Goal: Task Accomplishment & Management: Manage account settings

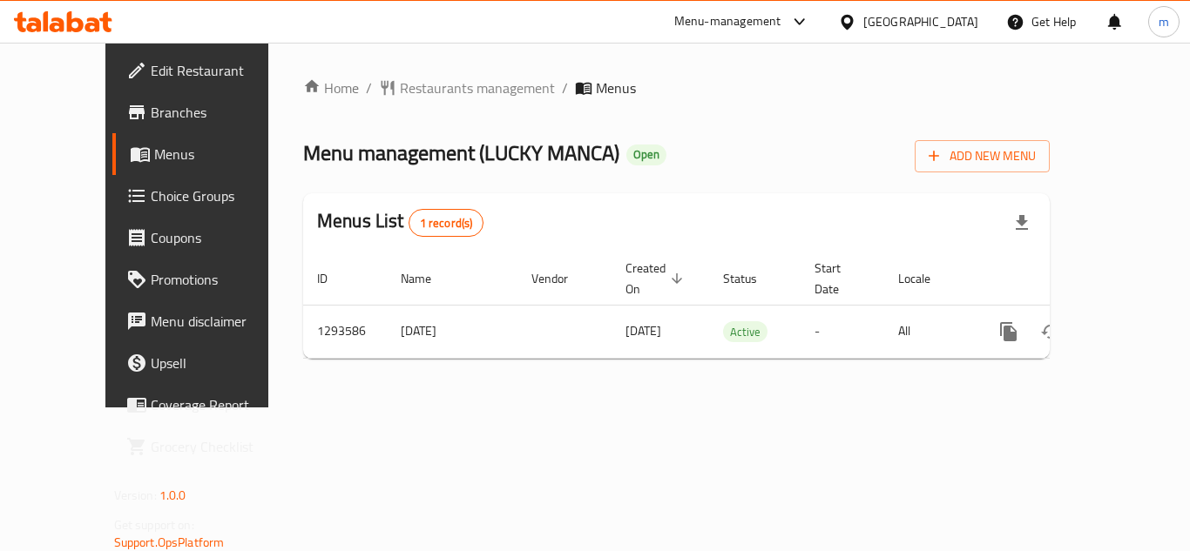
click at [940, 36] on div "[GEOGRAPHIC_DATA]" at bounding box center [908, 22] width 168 height 42
click at [856, 23] on icon at bounding box center [847, 22] width 18 height 18
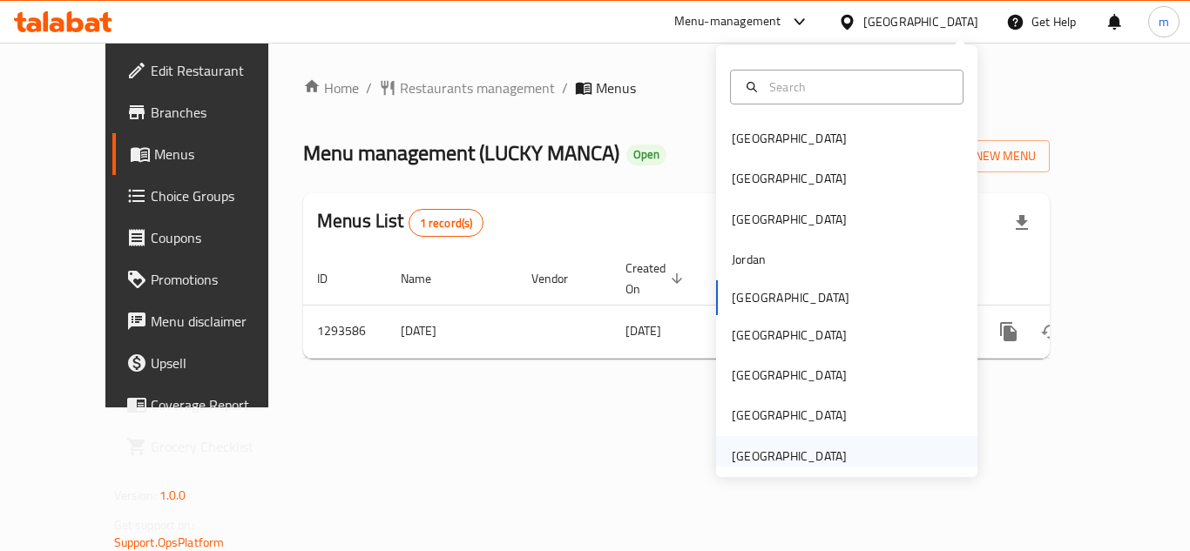
click at [786, 448] on div "[GEOGRAPHIC_DATA]" at bounding box center [789, 456] width 115 height 19
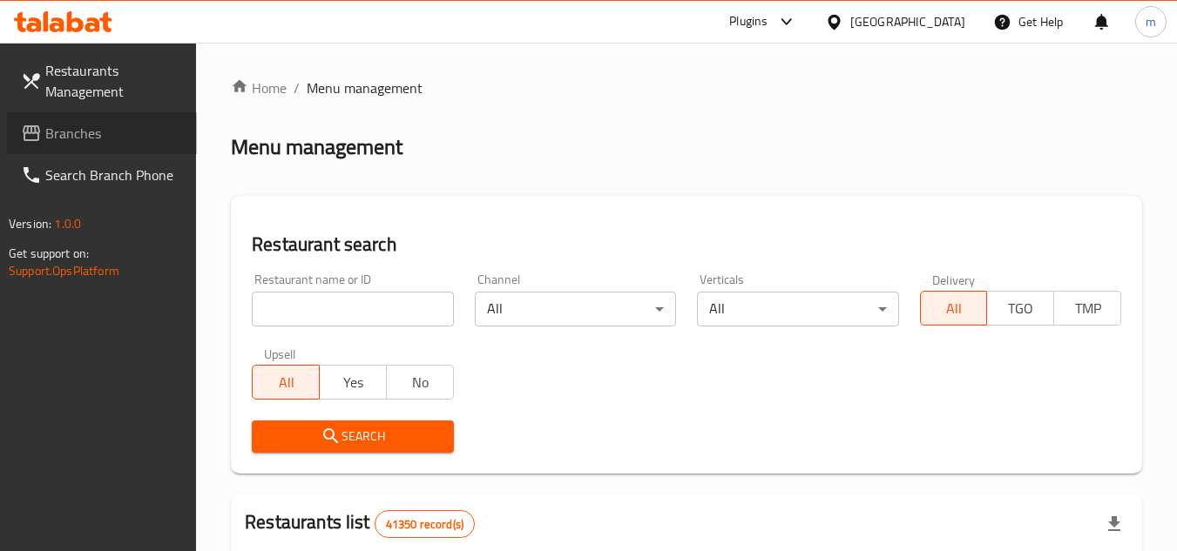
click at [102, 132] on span "Branches" at bounding box center [114, 133] width 138 height 21
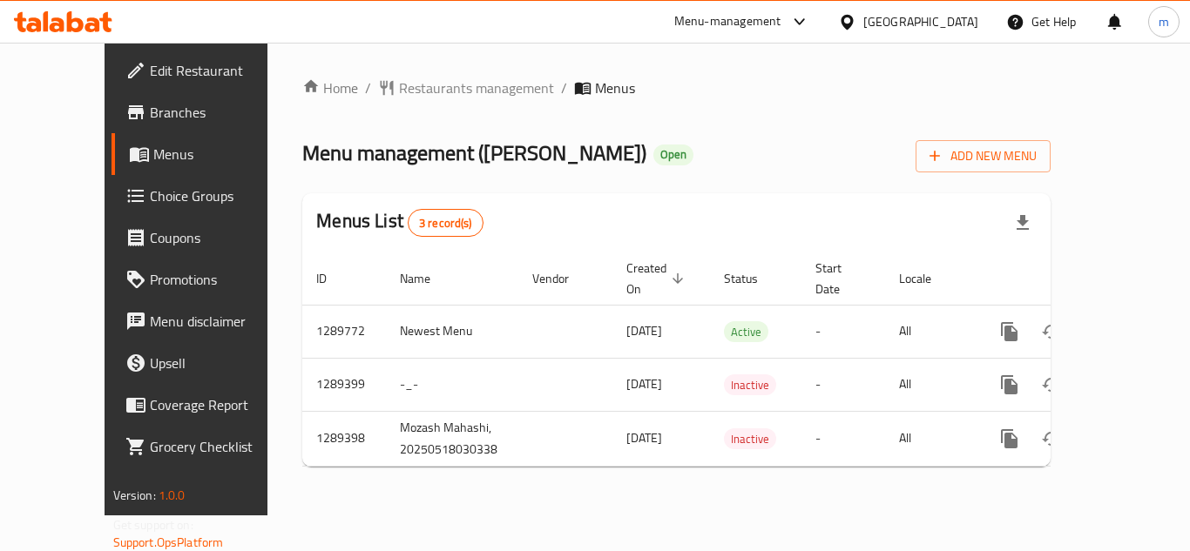
click at [852, 14] on icon at bounding box center [847, 22] width 18 height 18
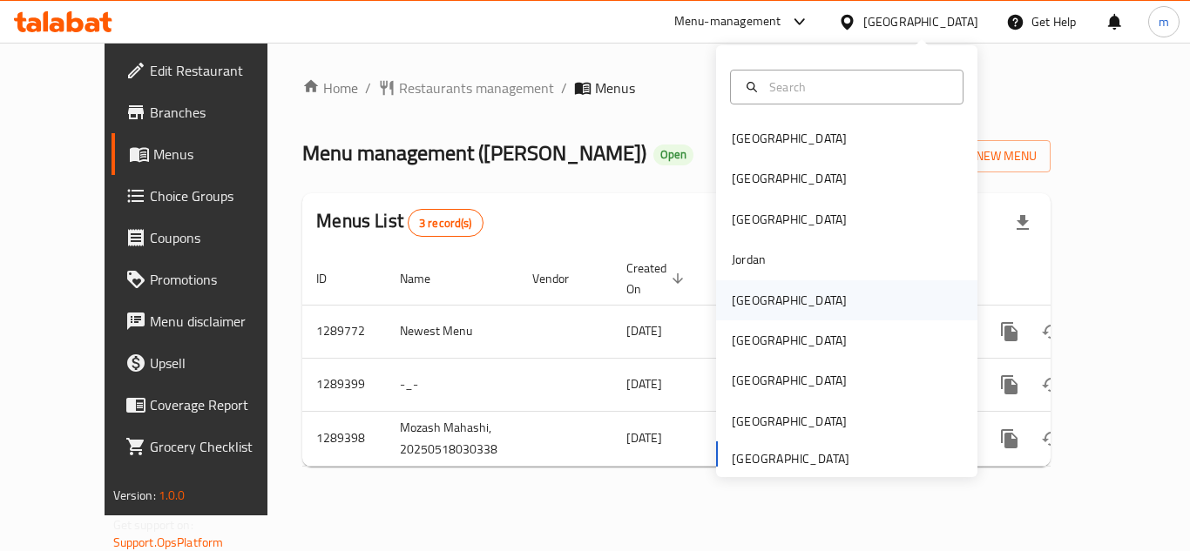
click at [735, 309] on div "[GEOGRAPHIC_DATA]" at bounding box center [789, 300] width 115 height 19
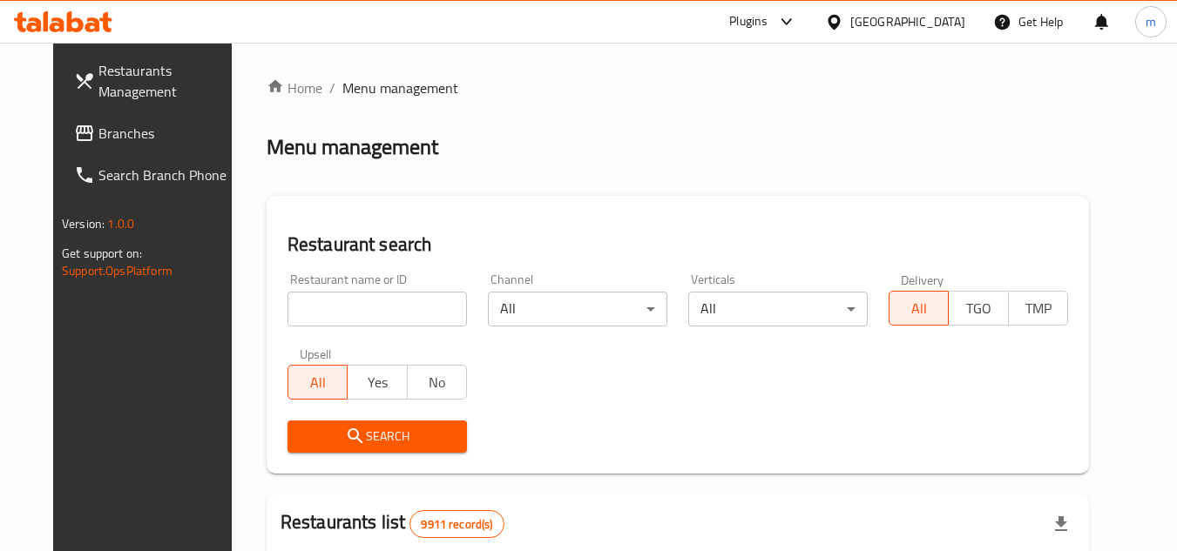
click at [138, 135] on span "Branches" at bounding box center [167, 133] width 138 height 21
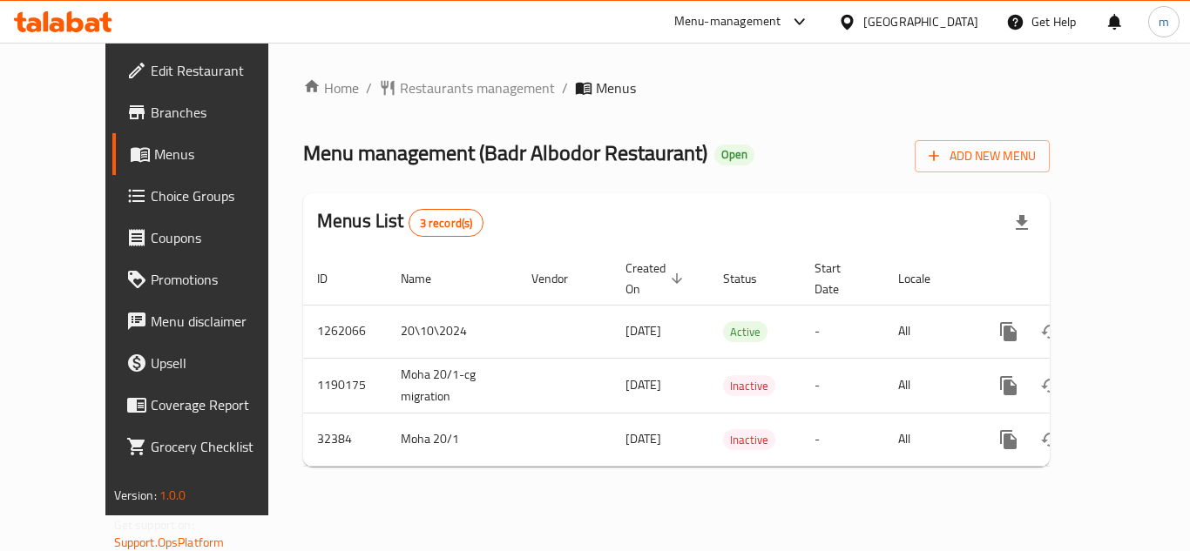
click at [863, 26] on div at bounding box center [850, 21] width 25 height 19
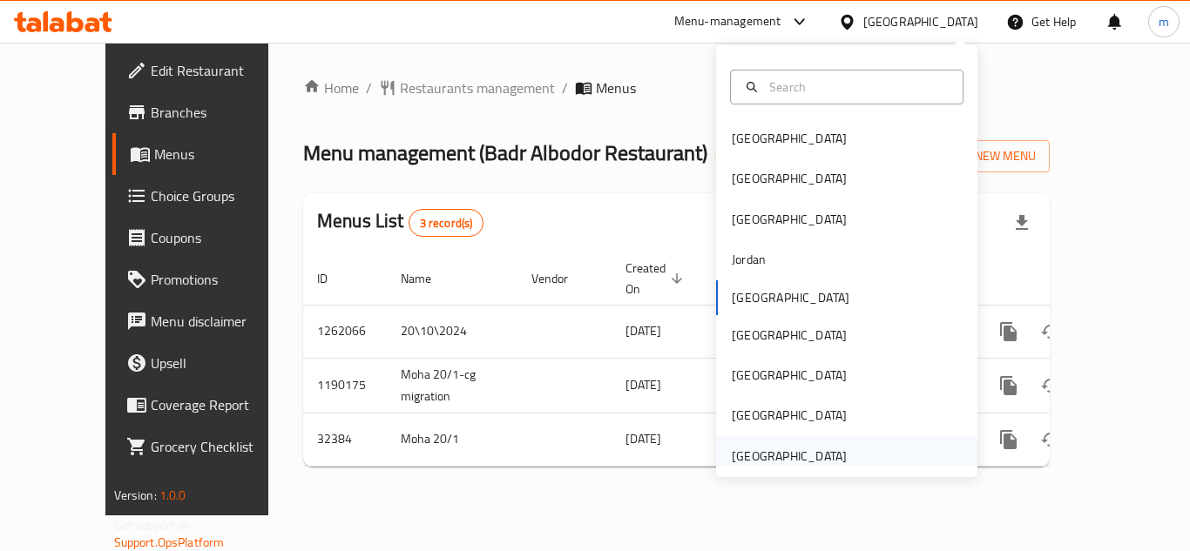
click at [821, 442] on div "[GEOGRAPHIC_DATA]" at bounding box center [789, 456] width 143 height 40
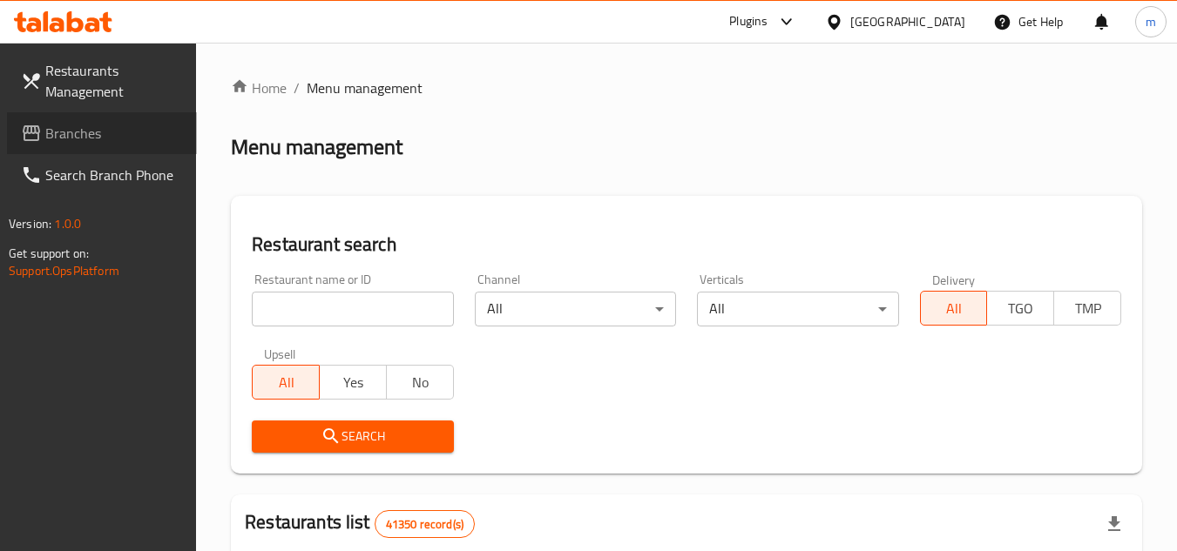
click at [48, 134] on span "Branches" at bounding box center [114, 133] width 138 height 21
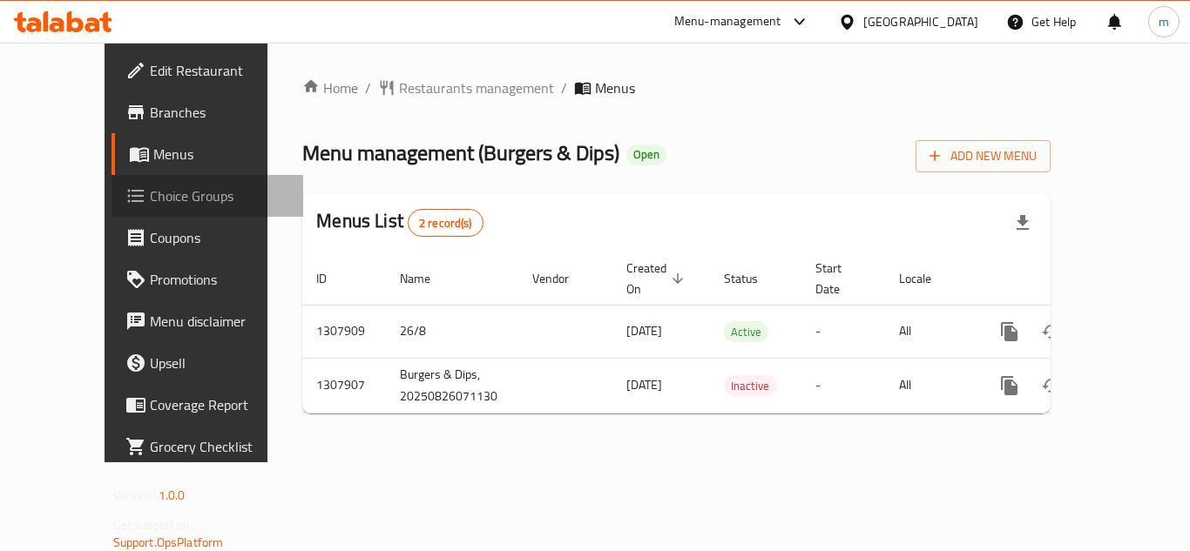
click at [150, 197] on span "Choice Groups" at bounding box center [219, 195] width 139 height 21
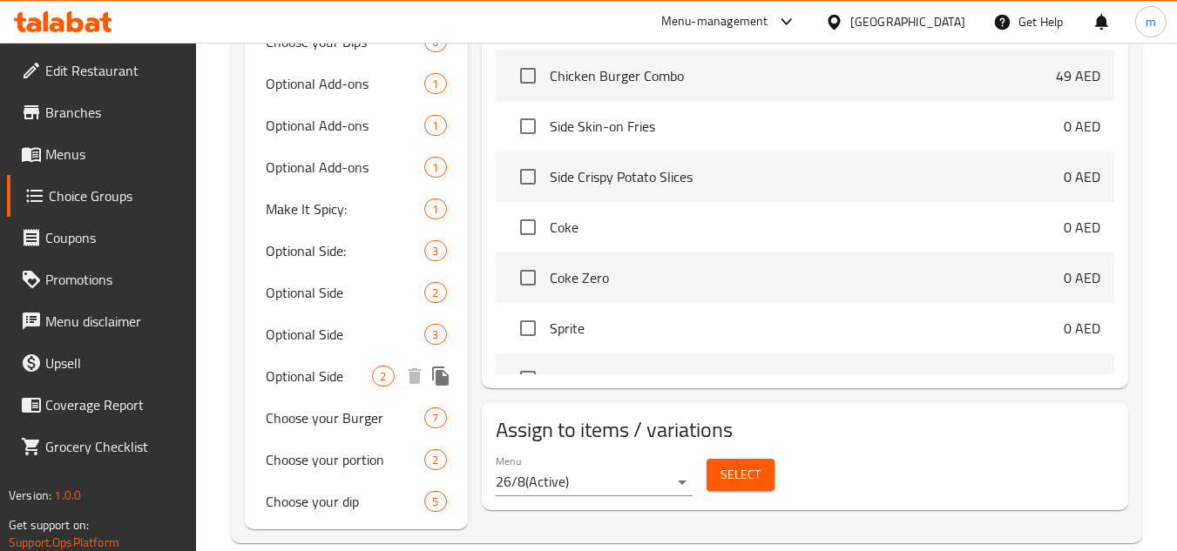
scroll to position [686, 0]
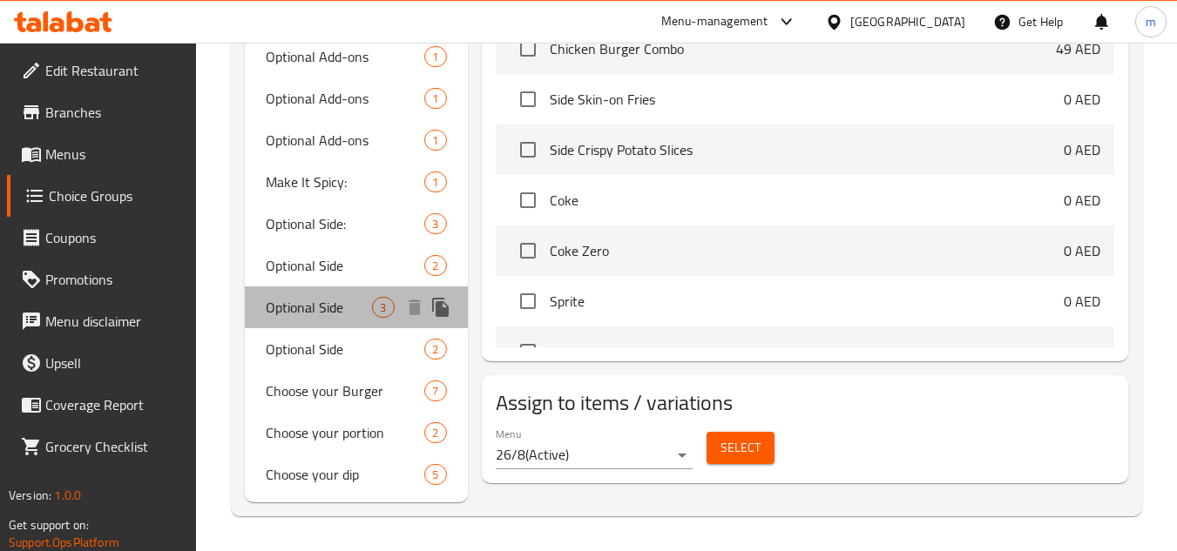
click at [321, 297] on span "Optional Side" at bounding box center [319, 307] width 106 height 21
type input "Optional Side"
type input "جانب اختياري"
type input "0"
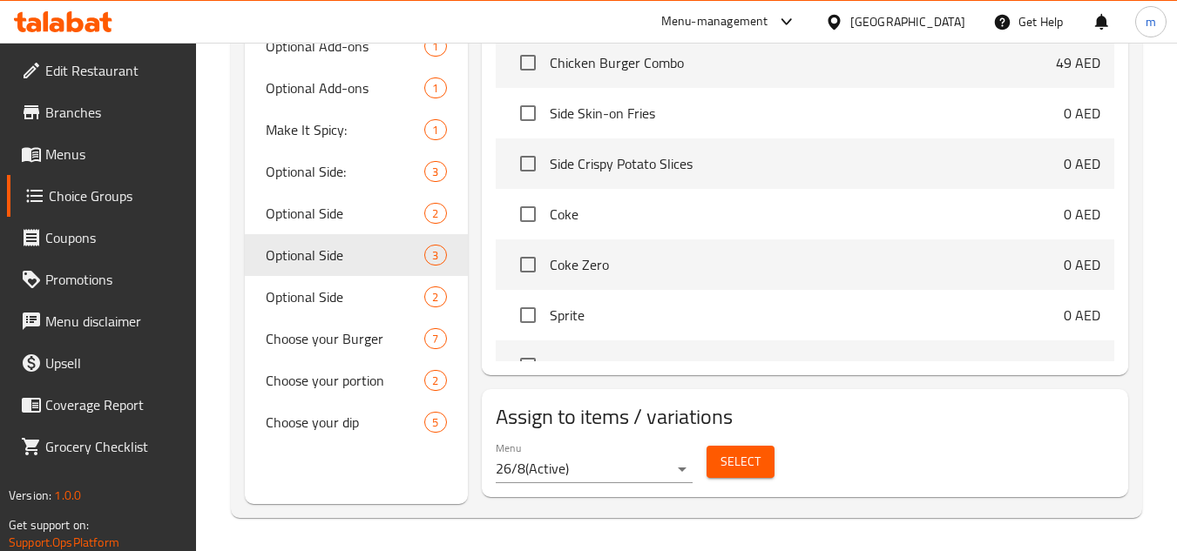
scroll to position [740, 0]
drag, startPoint x: 293, startPoint y: 412, endPoint x: 334, endPoint y: 394, distance: 45.6
click at [293, 412] on span "Choose your dip" at bounding box center [319, 420] width 106 height 21
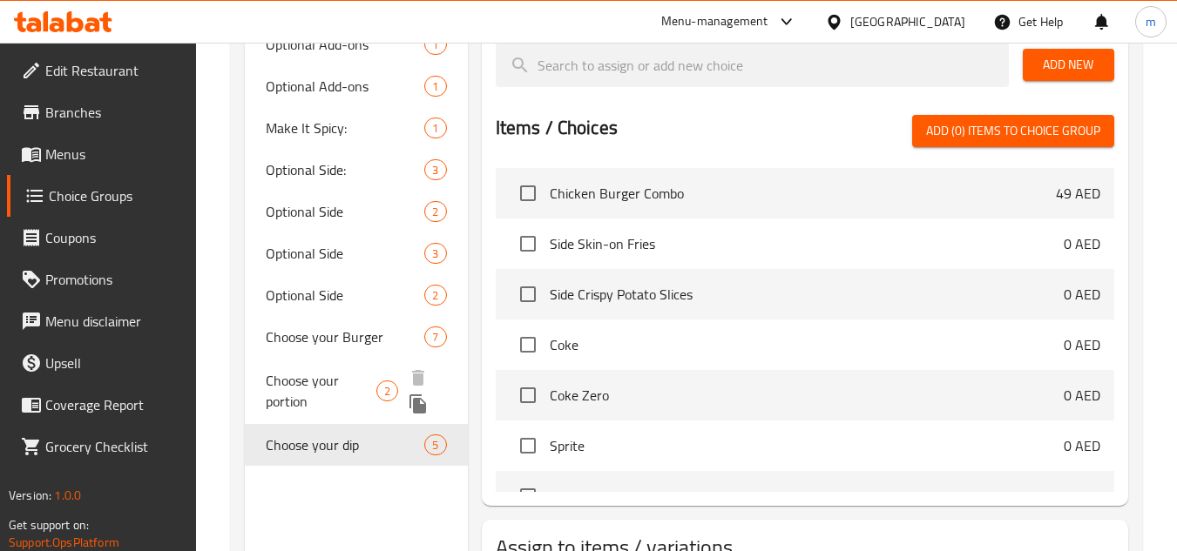
type input "Choose your dip"
type input "اختر غموسك"
type input "1"
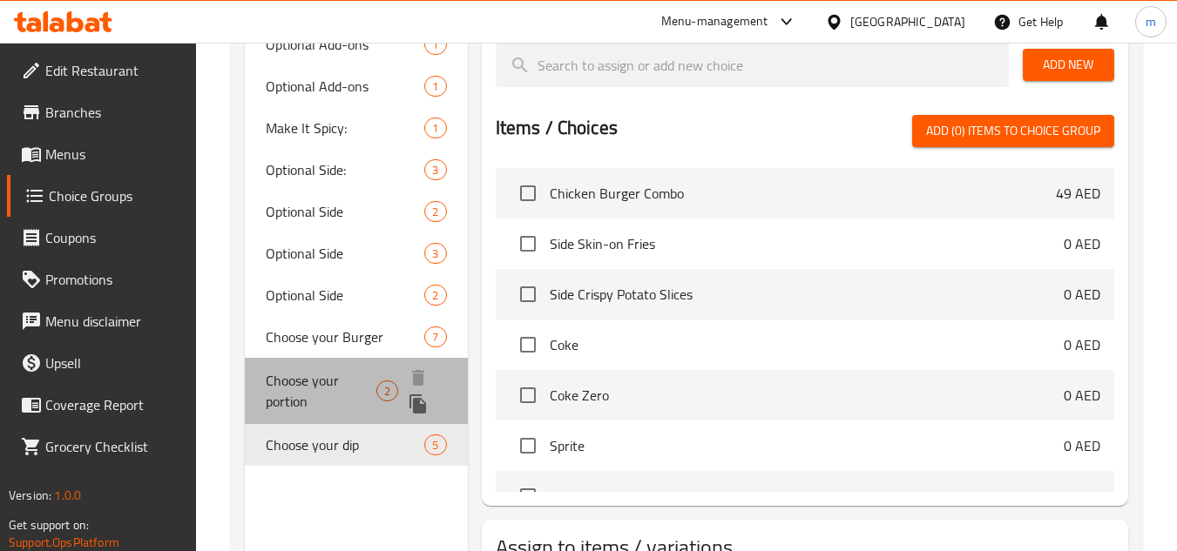
click at [334, 386] on span "Choose your portion" at bounding box center [321, 391] width 110 height 42
type input "Choose your portion"
type input "اختر الكمية"
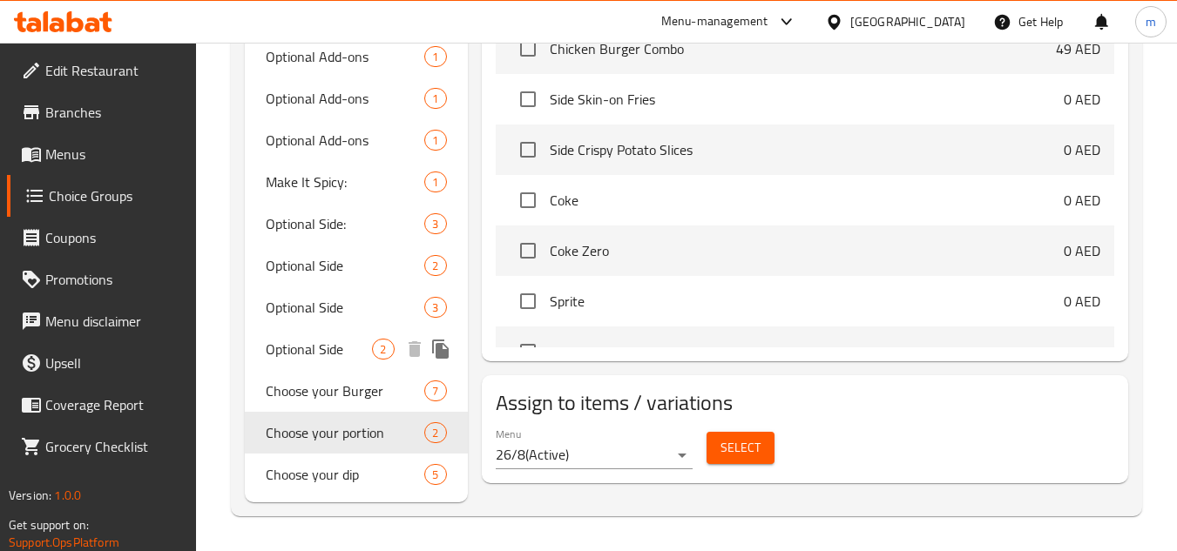
scroll to position [711, 0]
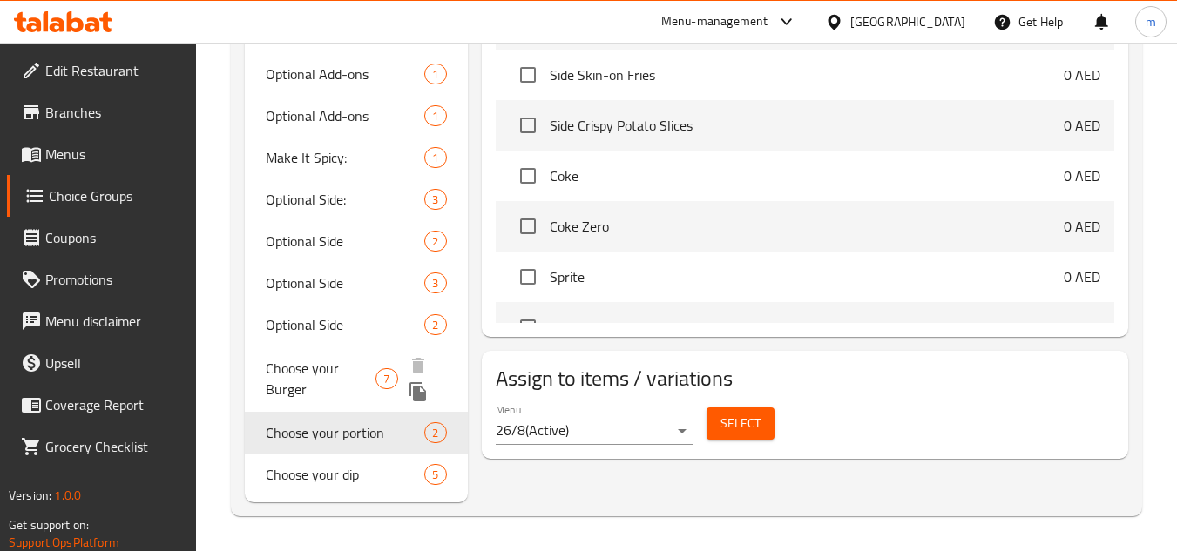
click at [318, 394] on span "Choose your Burger" at bounding box center [321, 379] width 110 height 42
type input "Choose your Burger"
type input "اختر البرجر"
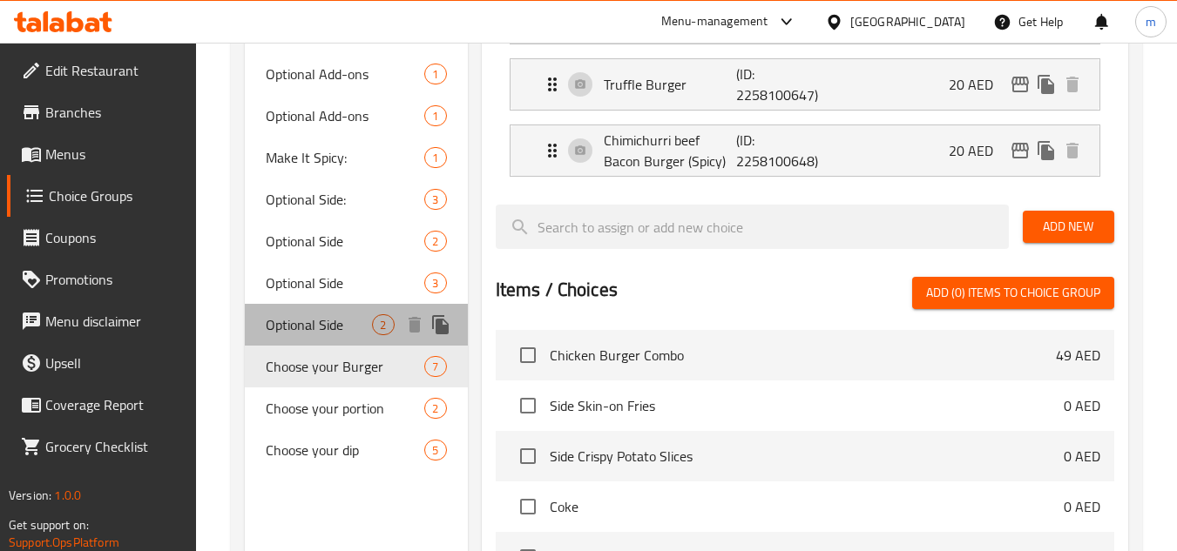
click at [307, 334] on span "Optional Side" at bounding box center [319, 324] width 106 height 21
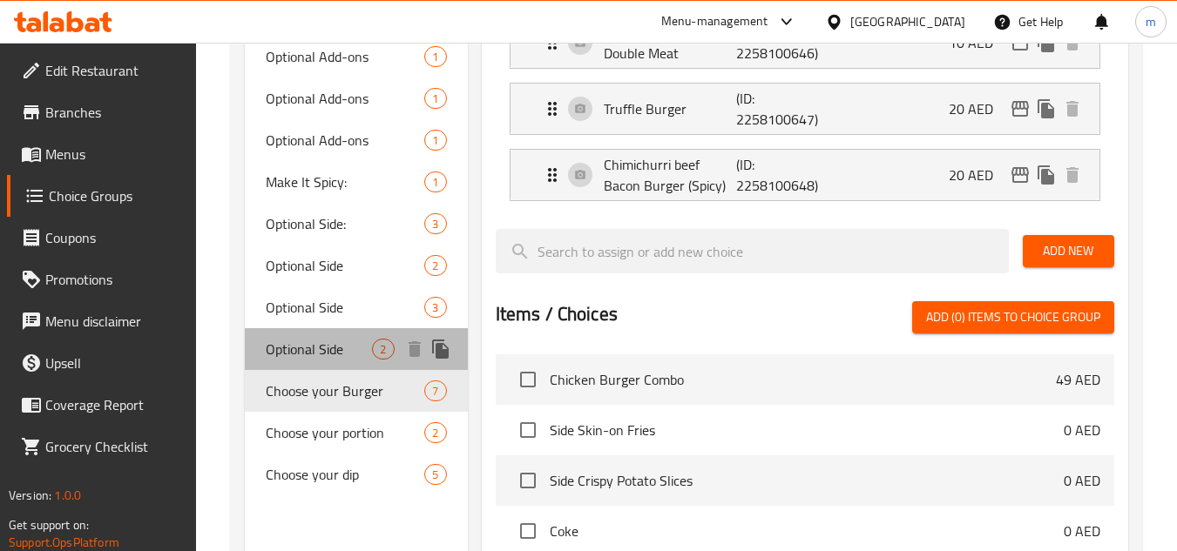
type input "Optional Side"
type input "جانب اختياري"
type input "0"
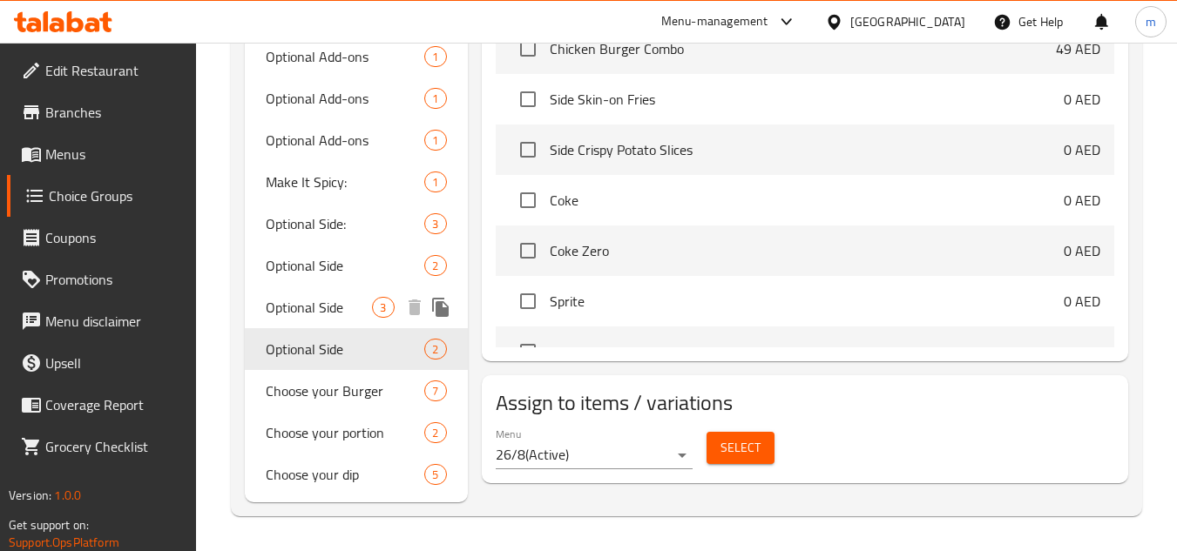
click at [313, 301] on span "Optional Side" at bounding box center [319, 307] width 106 height 21
type input "1"
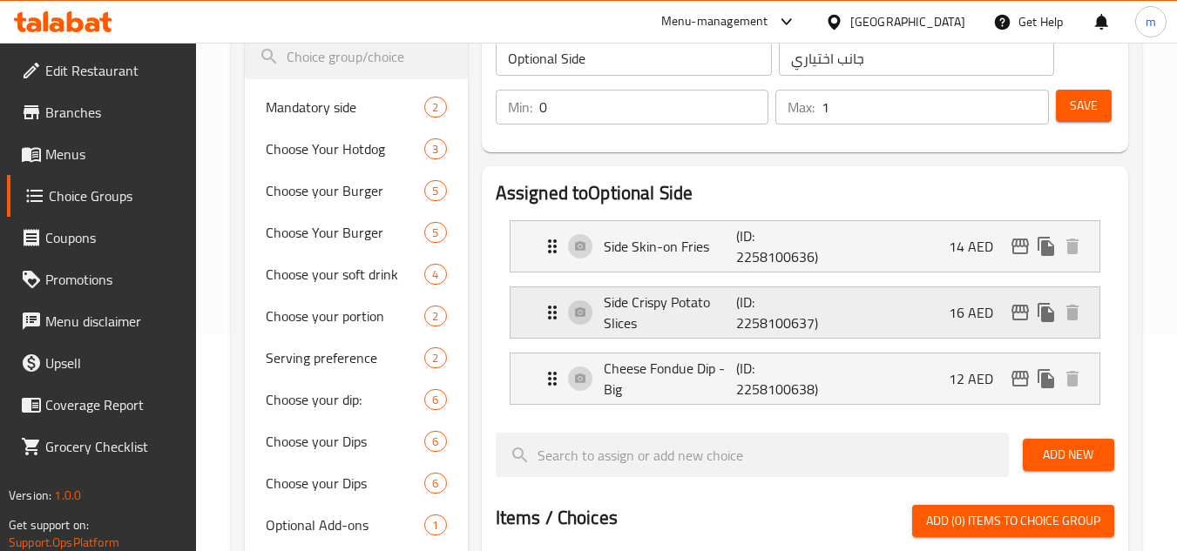
scroll to position [131, 0]
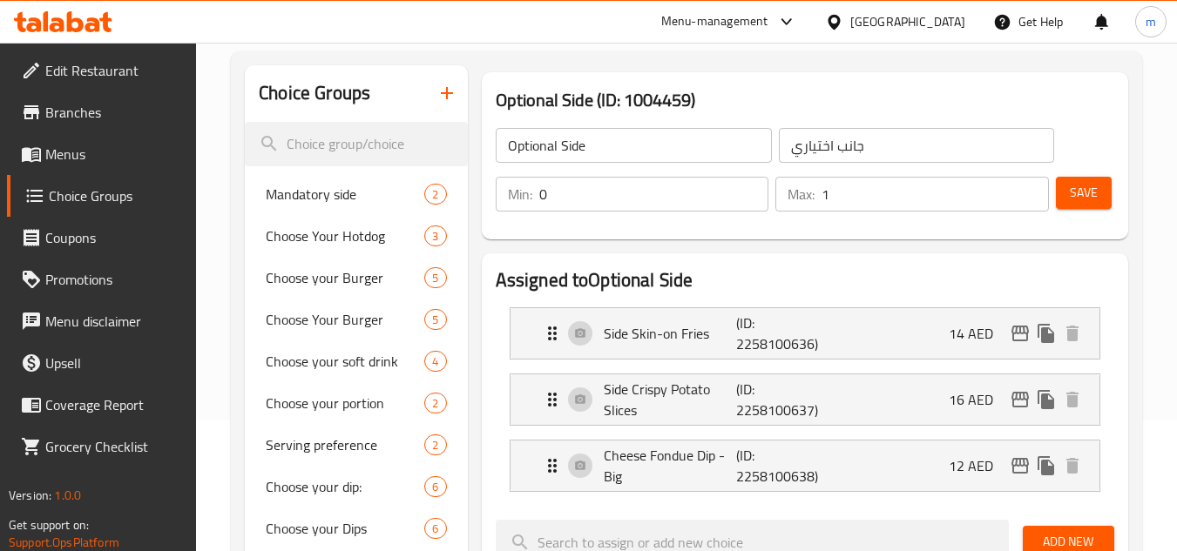
click at [853, 27] on div "United Arab Emirates" at bounding box center [907, 21] width 115 height 19
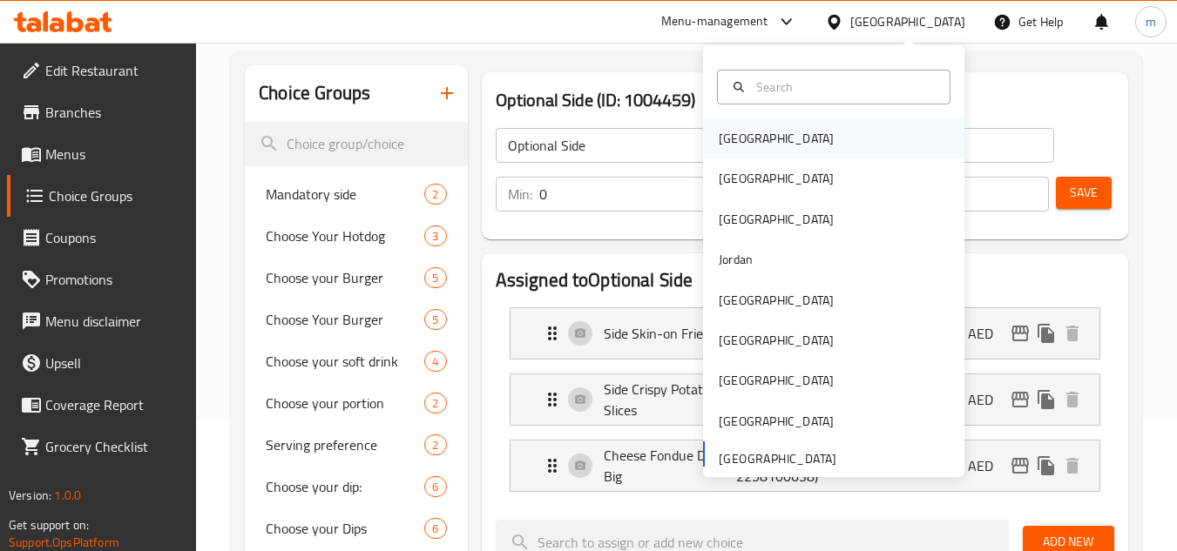
click at [705, 125] on div "[GEOGRAPHIC_DATA]" at bounding box center [776, 138] width 143 height 40
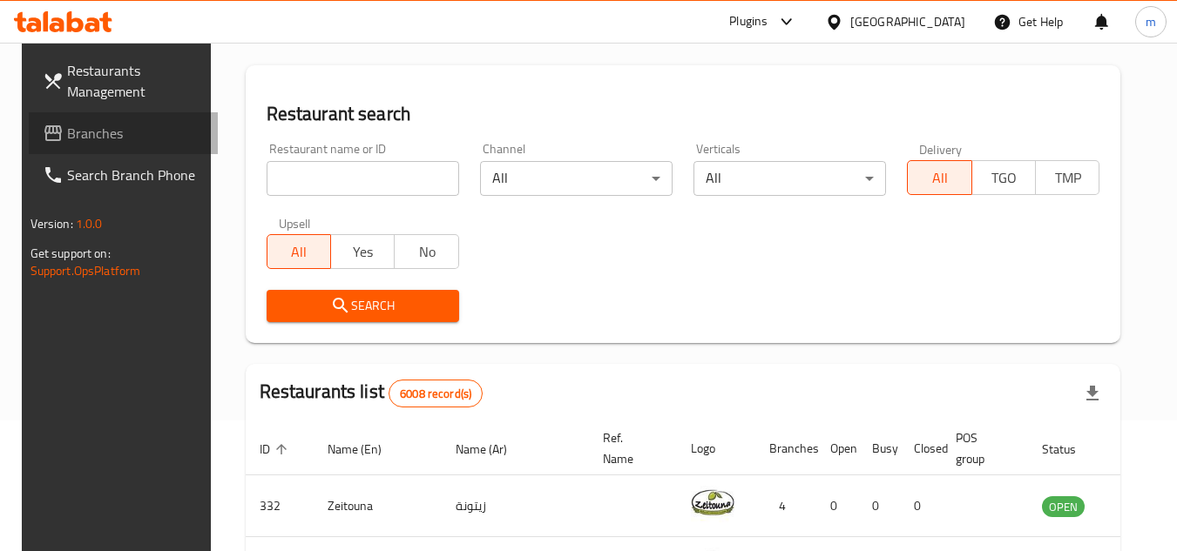
click at [117, 129] on span "Branches" at bounding box center [136, 133] width 138 height 21
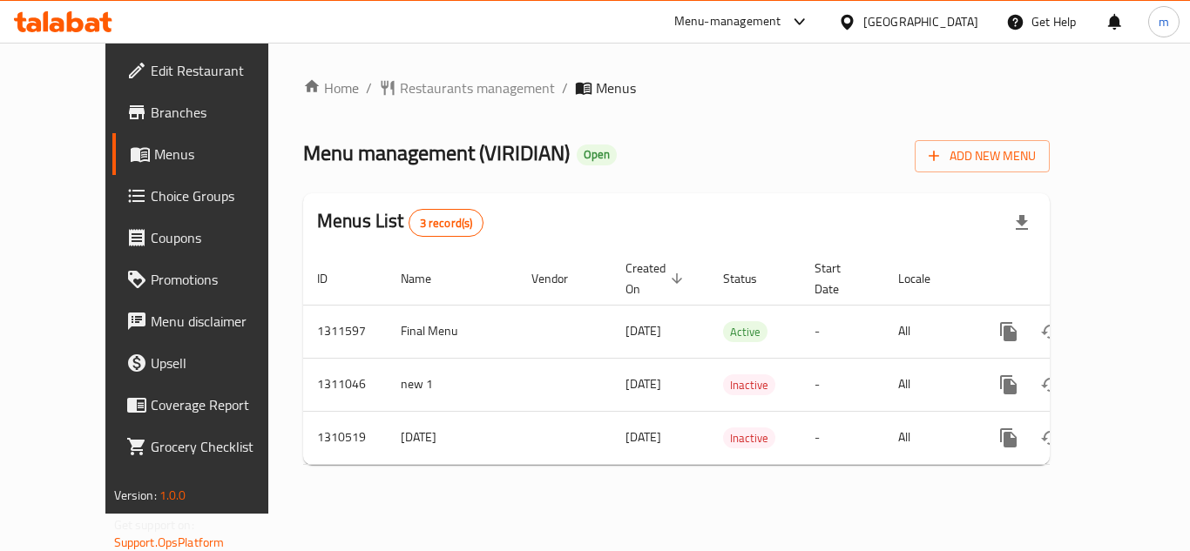
click at [108, 27] on icon at bounding box center [105, 22] width 12 height 20
